Goal: Ask a question

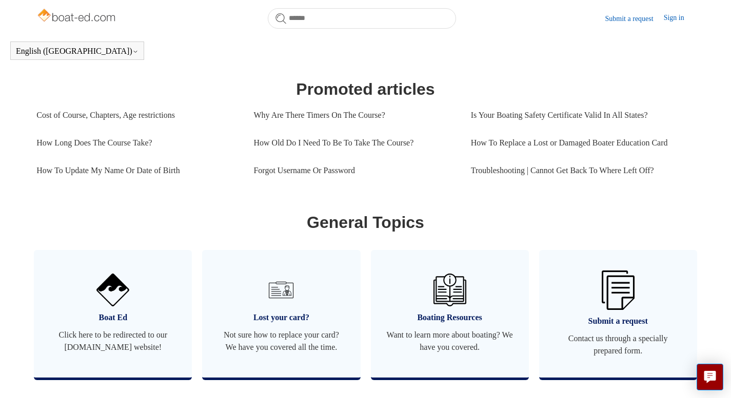
scroll to position [437, 0]
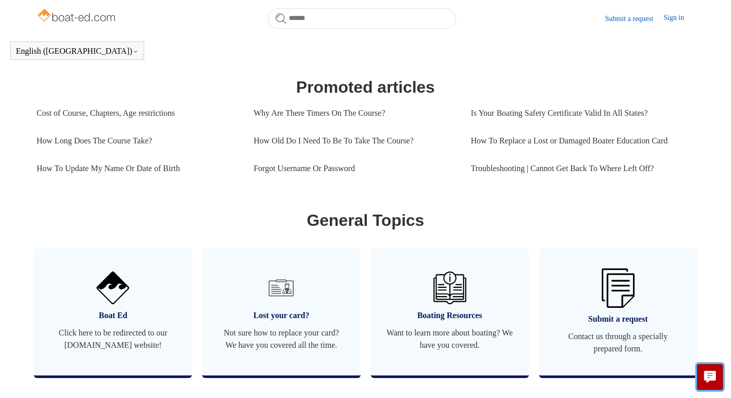
click at [722, 378] on button "Live chat" at bounding box center [709, 377] width 27 height 27
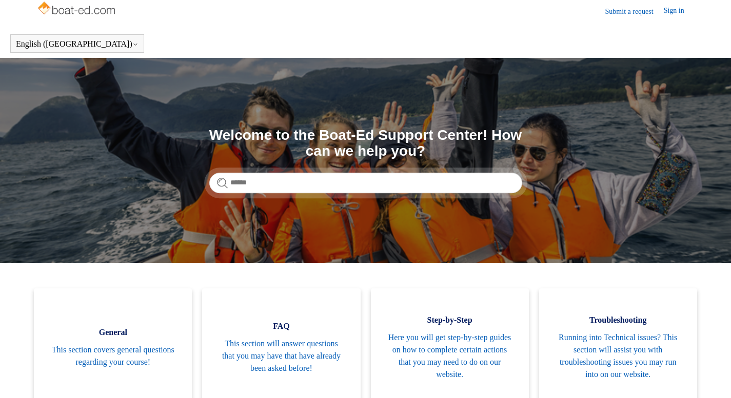
scroll to position [0, 0]
